Goal: Navigation & Orientation: Find specific page/section

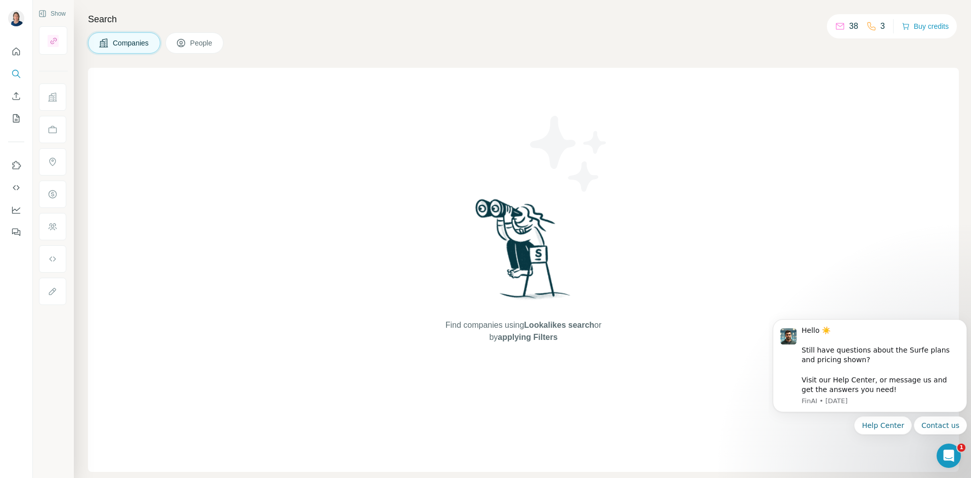
click at [237, 198] on div "Find companies using Lookalikes search or by applying Filters" at bounding box center [523, 270] width 871 height 404
click at [194, 47] on span "People" at bounding box center [201, 43] width 23 height 10
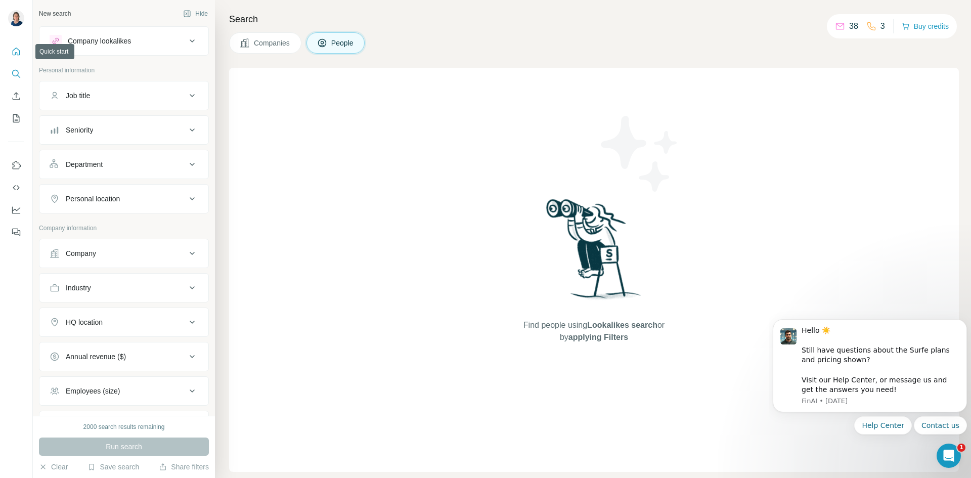
click at [14, 50] on icon "Quick start" at bounding box center [16, 52] width 10 height 10
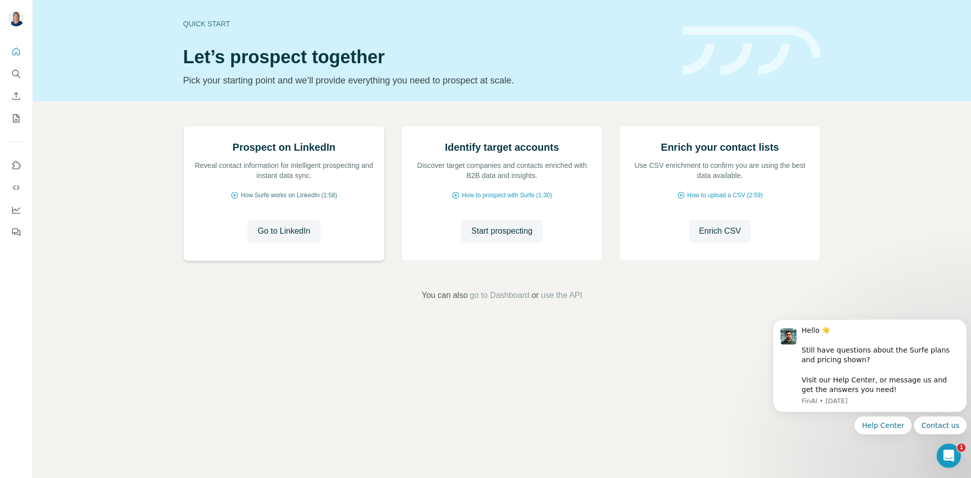
click at [248, 200] on span "How Surfe works on LinkedIn (1:58)" at bounding box center [289, 195] width 97 height 9
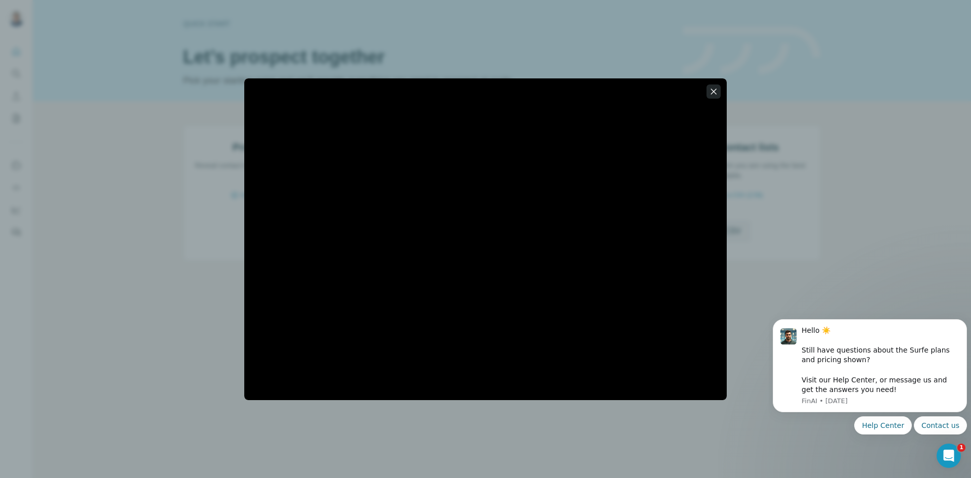
click at [714, 93] on icon "button" at bounding box center [714, 91] width 6 height 6
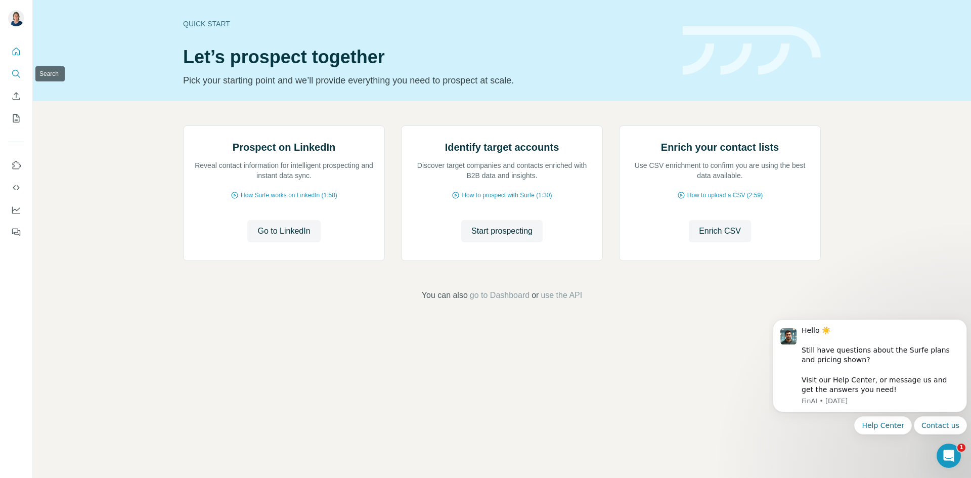
click at [15, 74] on icon "Search" at bounding box center [16, 74] width 10 height 10
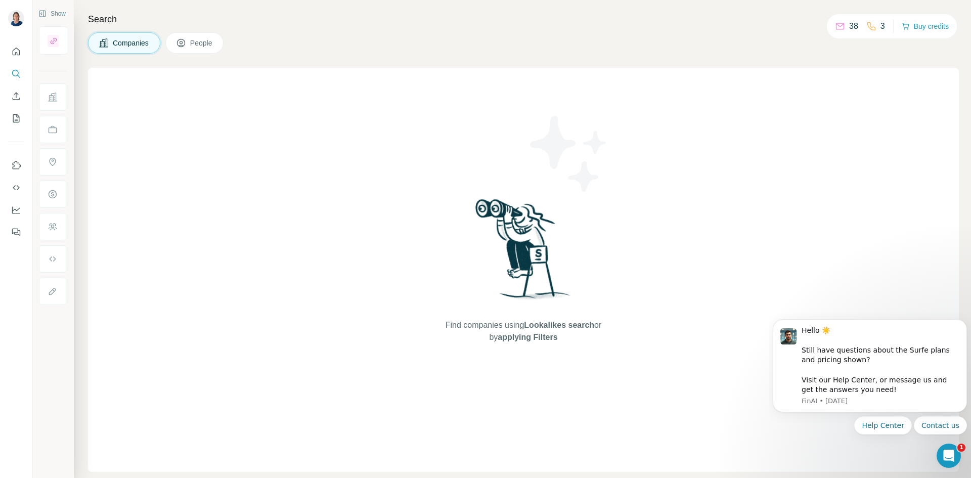
click at [213, 43] on span "People" at bounding box center [201, 43] width 23 height 10
